Goal: Navigation & Orientation: Go to known website

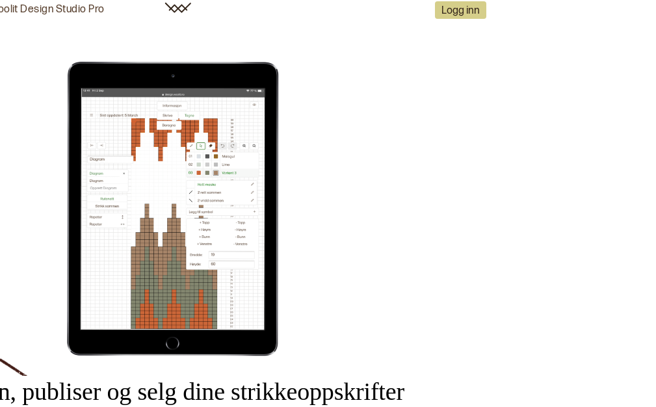
scroll to position [0, 155]
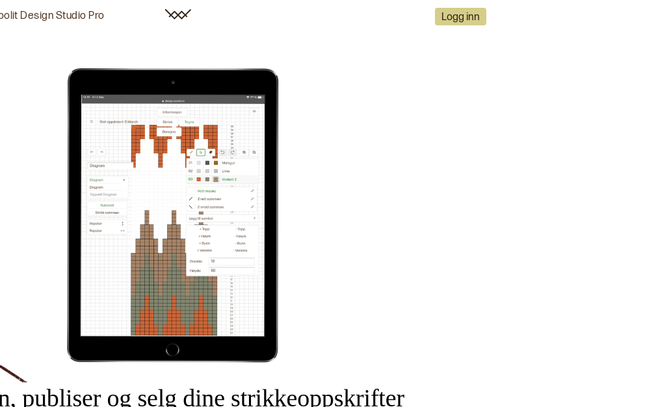
click at [178, 8] on link at bounding box center [178, 16] width 42 height 31
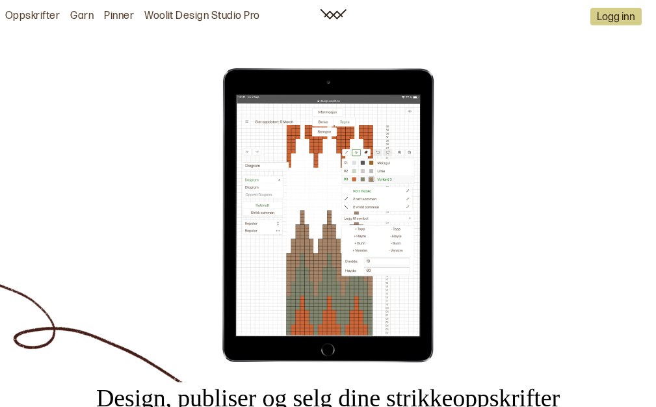
click at [254, 16] on link "Woolit Design Studio Pro" at bounding box center [202, 17] width 116 height 14
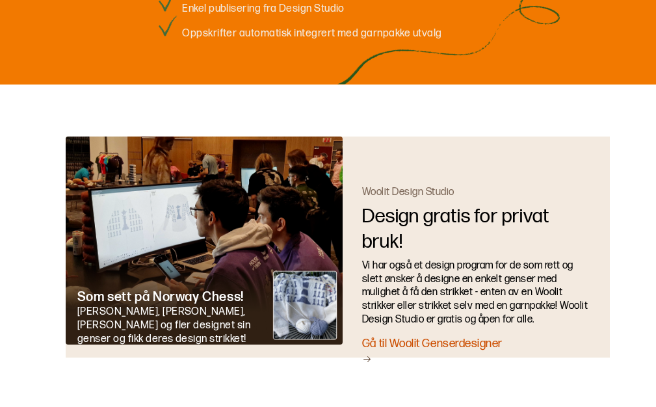
scroll to position [2591, 0]
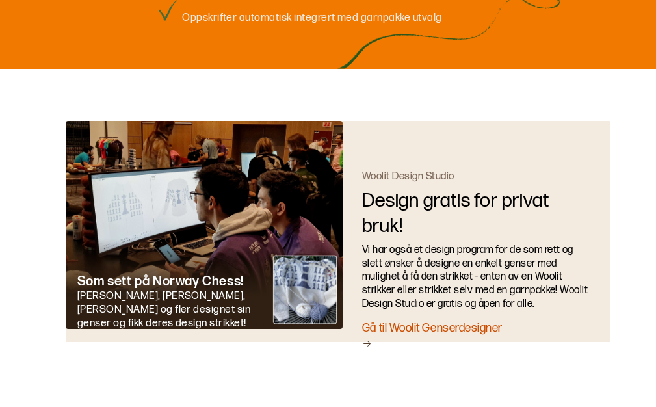
click at [475, 325] on div "Gå til Woolit Genserdesigner" at bounding box center [476, 336] width 228 height 31
click at [297, 298] on img at bounding box center [204, 225] width 277 height 208
click at [137, 289] on div "Som sett på [GEOGRAPHIC_DATA] Chess !" at bounding box center [168, 281] width 182 height 17
click at [479, 327] on div "Gå til Woolit Genserdesigner" at bounding box center [476, 336] width 228 height 31
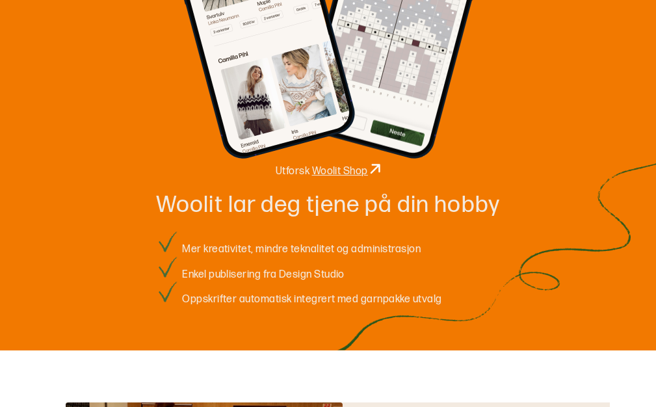
scroll to position [2266, 0]
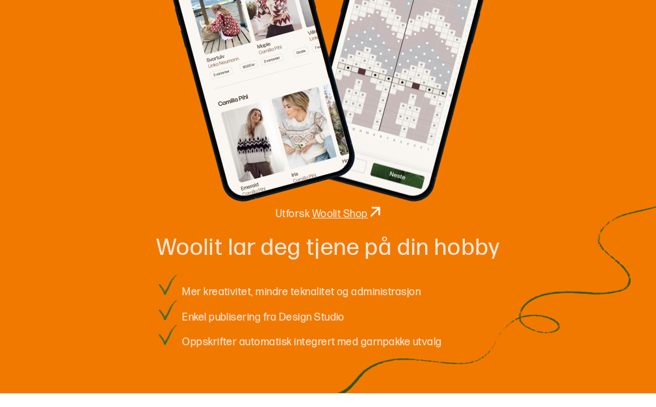
click at [365, 213] on link "Woolit Shop" at bounding box center [340, 214] width 56 height 12
